Goal: Information Seeking & Learning: Find specific page/section

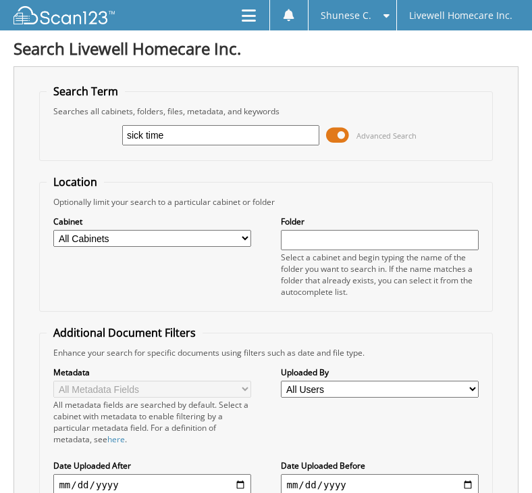
type input "sick time"
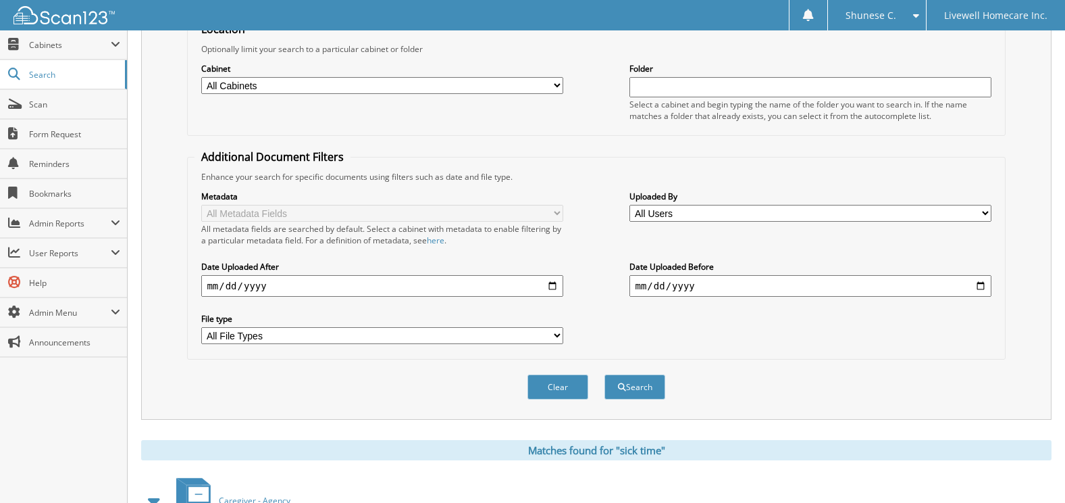
scroll to position [153, 0]
click at [368, 288] on input "date" at bounding box center [381, 285] width 361 height 22
click at [493, 293] on input "date" at bounding box center [381, 285] width 361 height 22
click at [532, 292] on input "date" at bounding box center [381, 285] width 361 height 22
click at [532, 289] on input "date" at bounding box center [381, 285] width 361 height 22
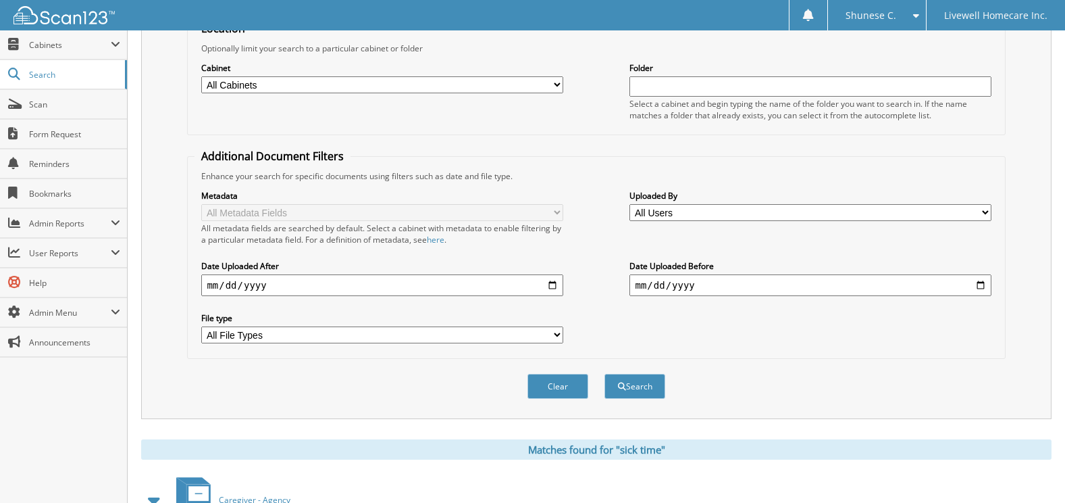
type input "[DATE]"
click at [532, 381] on button "Search" at bounding box center [635, 386] width 61 height 25
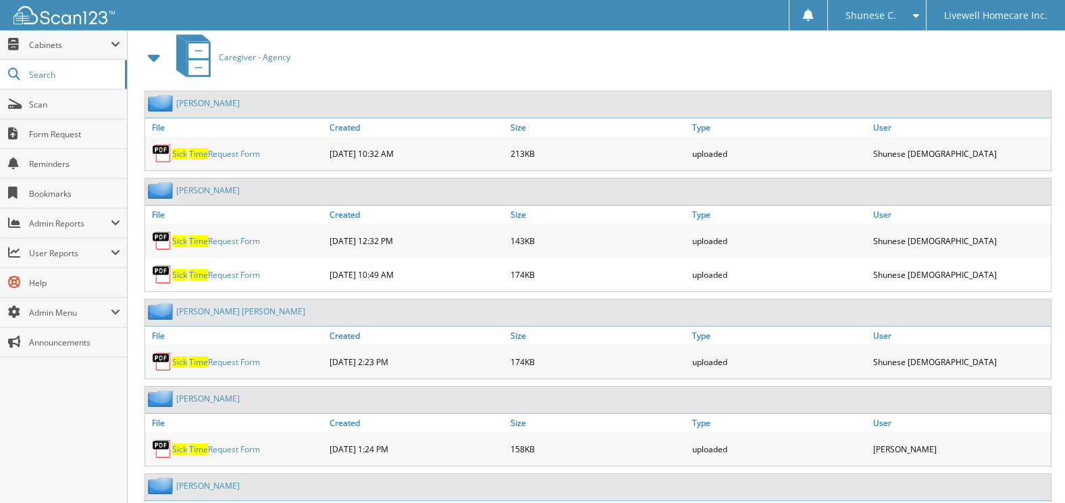
scroll to position [597, 0]
click at [215, 241] on link "Sick Time Request Form" at bounding box center [216, 239] width 88 height 11
click at [224, 193] on link "[PERSON_NAME]" at bounding box center [208, 189] width 64 height 11
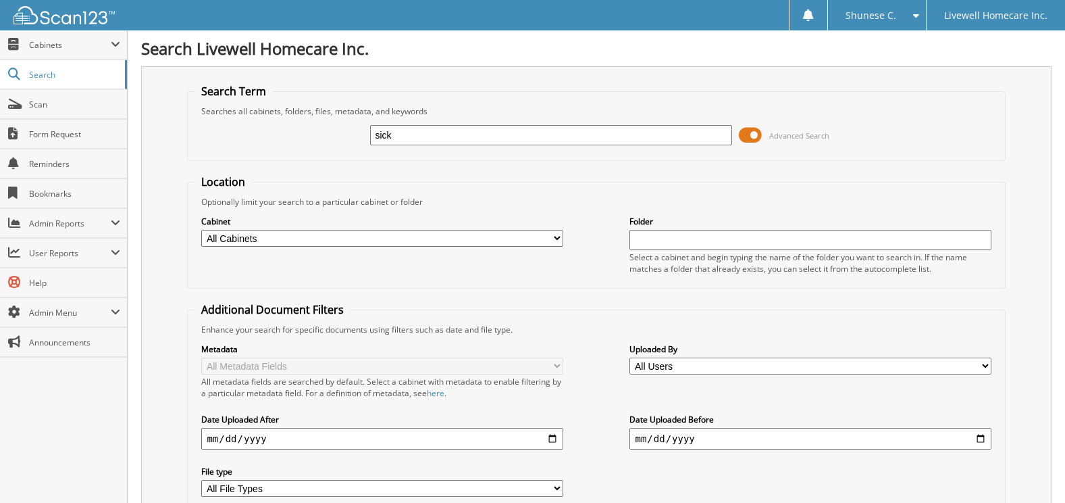
type input "sick time"
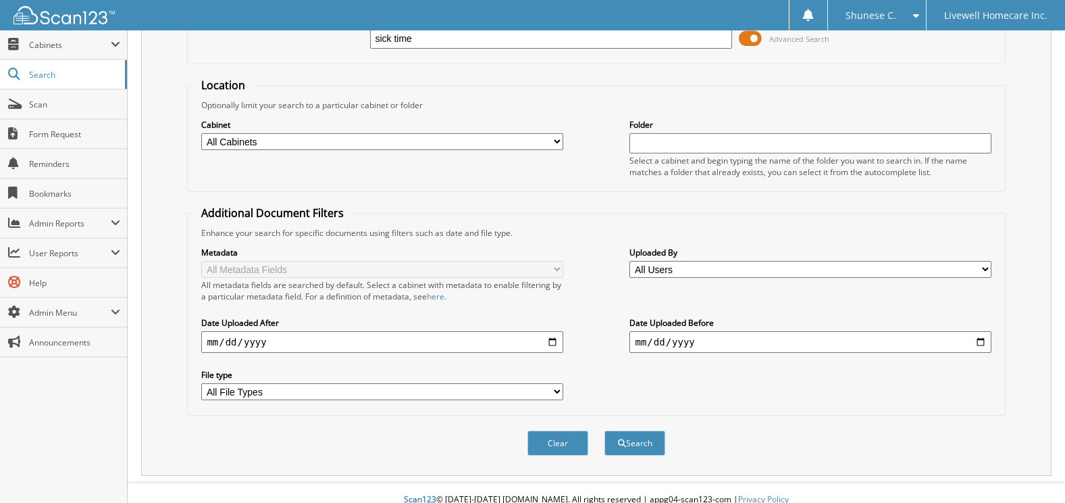
scroll to position [111, 0]
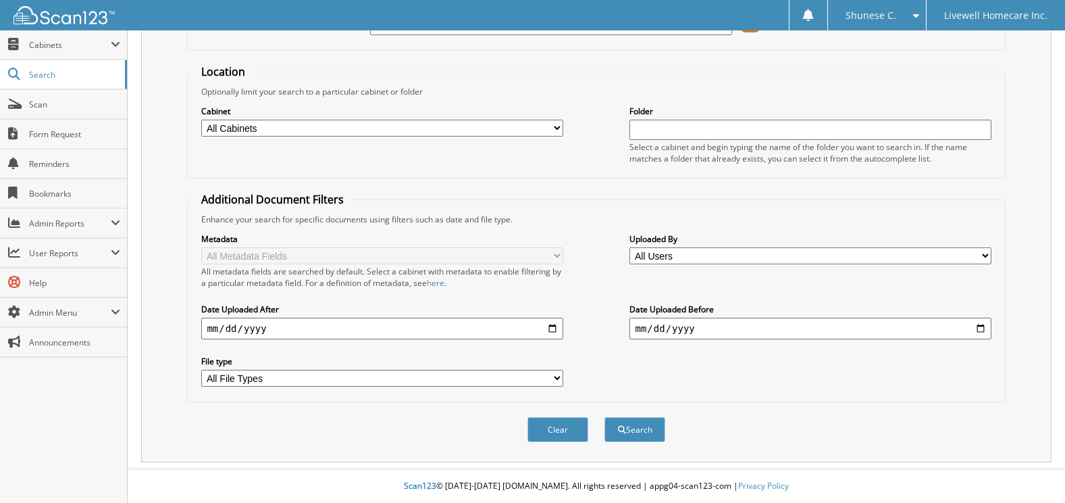
click at [559, 329] on input "date" at bounding box center [381, 329] width 361 height 22
click at [553, 327] on input "date" at bounding box center [381, 329] width 361 height 22
type input "[DATE]"
click at [641, 426] on button "Search" at bounding box center [635, 429] width 61 height 25
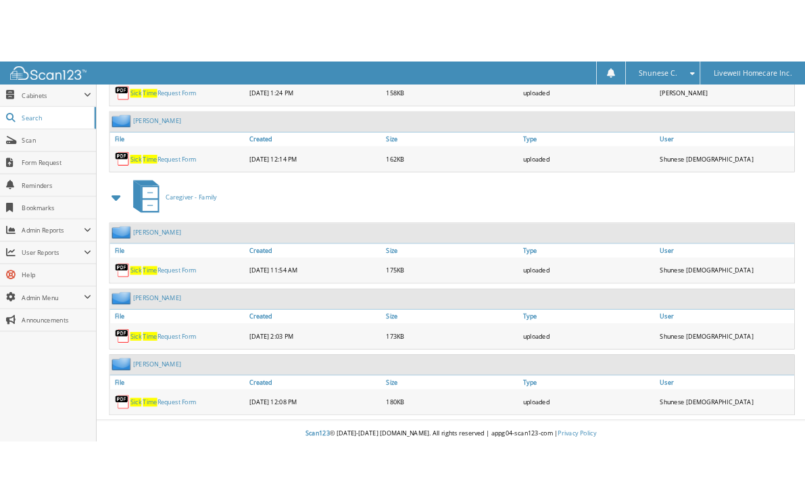
scroll to position [1009, 0]
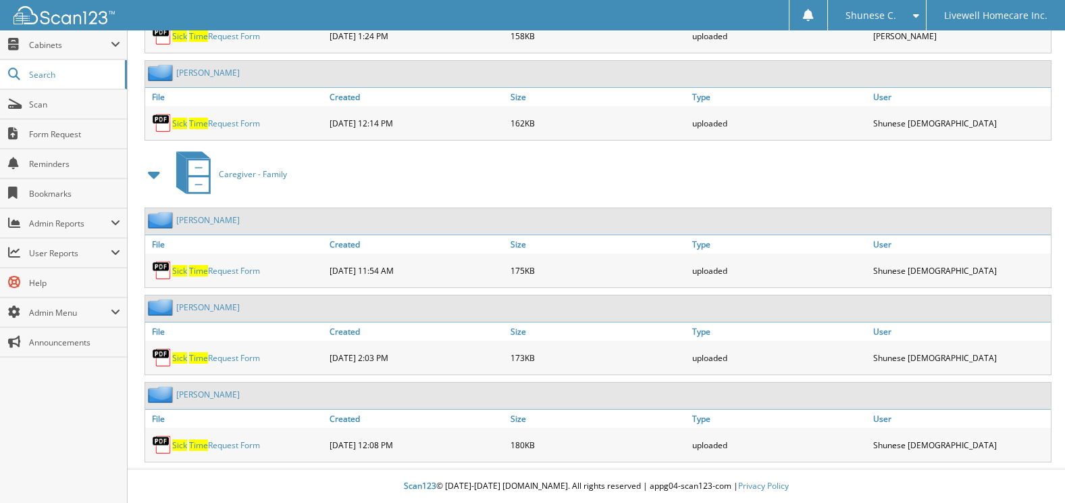
click at [226, 445] on link "Sick Time Request Form" at bounding box center [216, 444] width 88 height 11
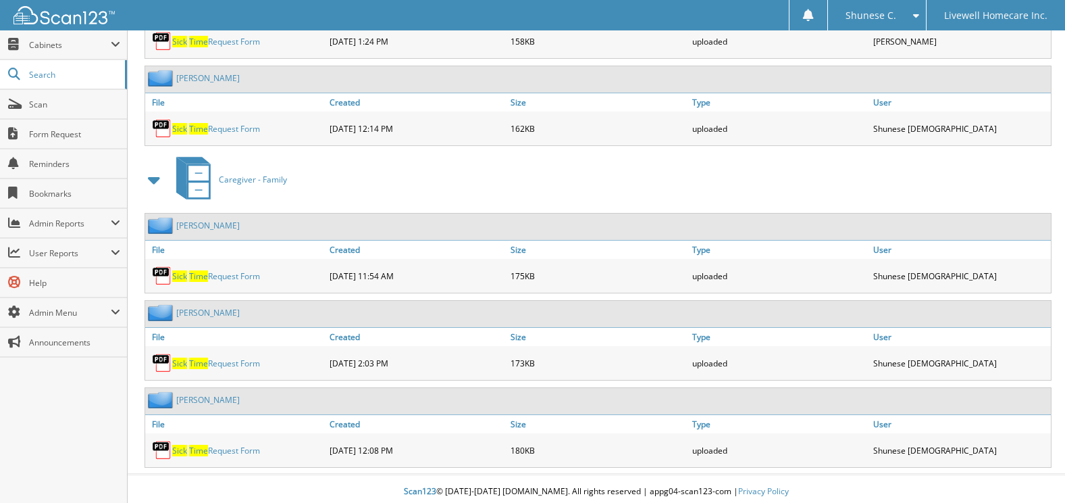
scroll to position [1009, 0]
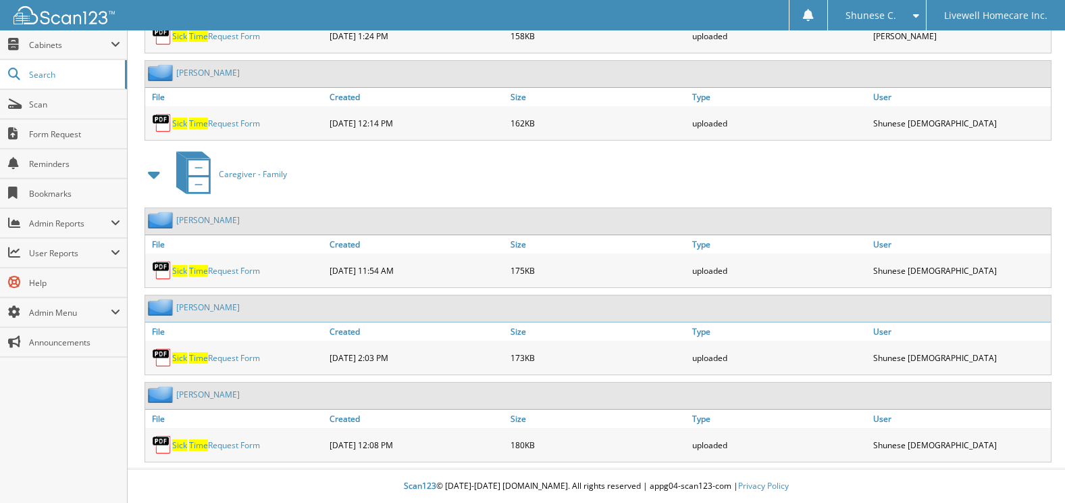
click at [247, 357] on link "Sick Time Request Form" at bounding box center [216, 357] width 88 height 11
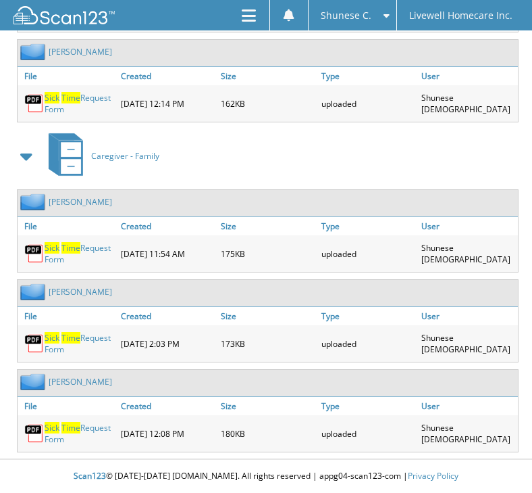
scroll to position [1168, 0]
click at [80, 253] on span "Time" at bounding box center [70, 247] width 19 height 11
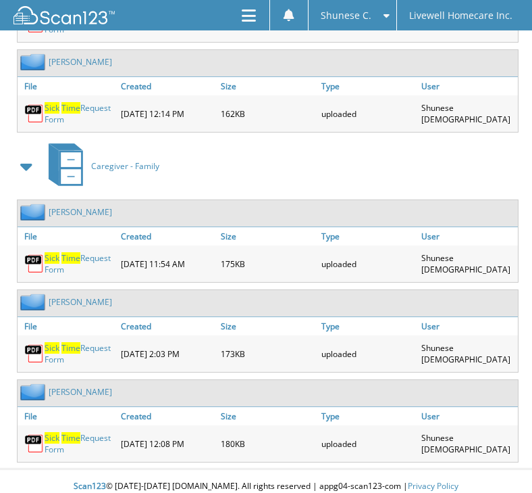
scroll to position [1075, 0]
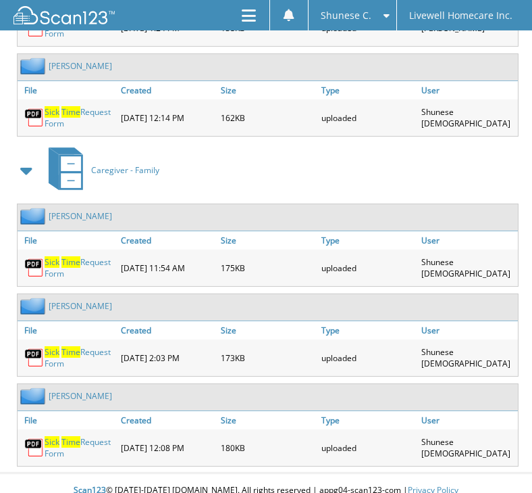
click at [114, 129] on link "Sick Time Request Form" at bounding box center [80, 117] width 70 height 23
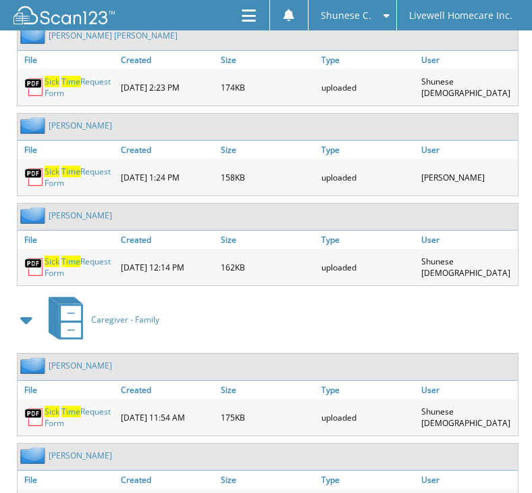
scroll to position [924, 0]
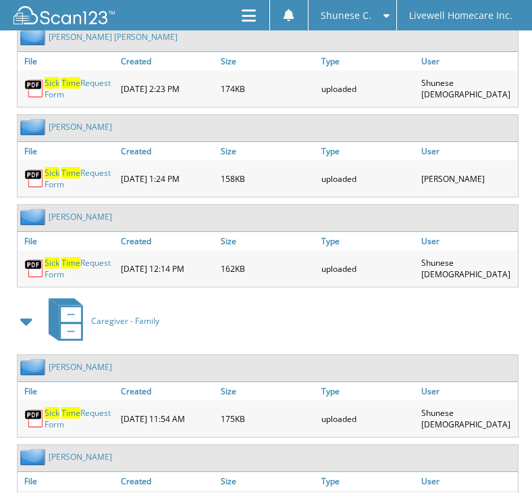
click at [114, 190] on link "Sick Time Request Form" at bounding box center [80, 178] width 70 height 23
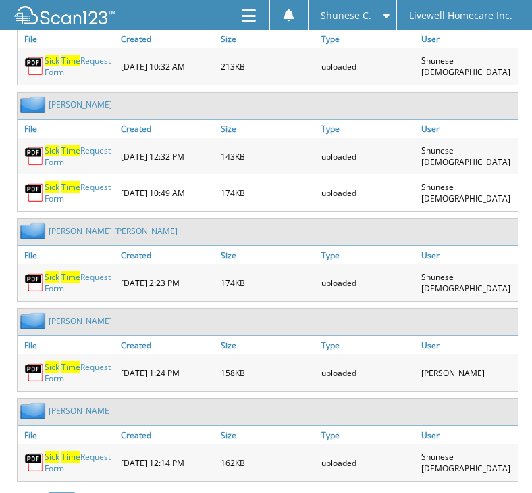
scroll to position [761, 0]
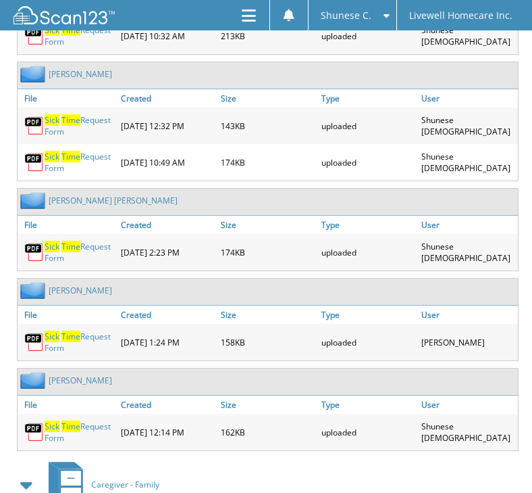
click at [114, 264] on link "Sick Time Request Form" at bounding box center [80, 252] width 70 height 23
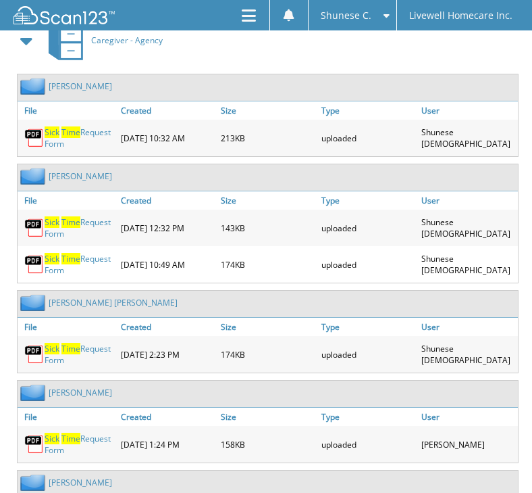
scroll to position [657, 0]
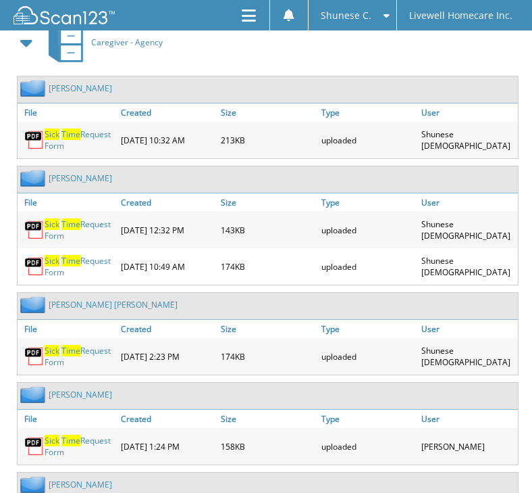
click at [114, 151] on link "Sick Time Request Form" at bounding box center [80, 139] width 70 height 23
